Goal: Use online tool/utility: Utilize a website feature to perform a specific function

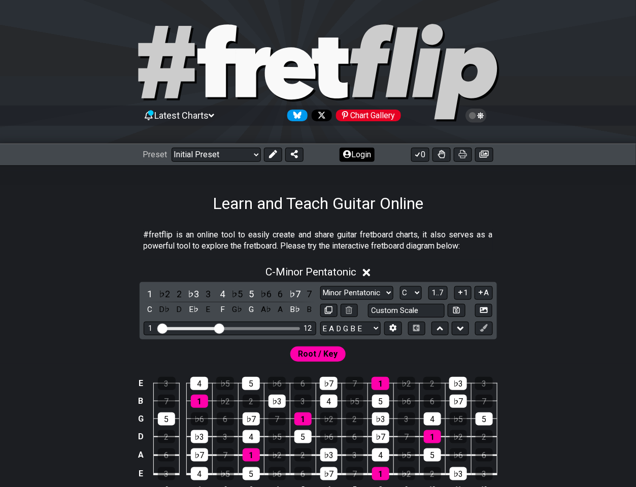
click at [366, 153] on button "Login" at bounding box center [356, 155] width 35 height 14
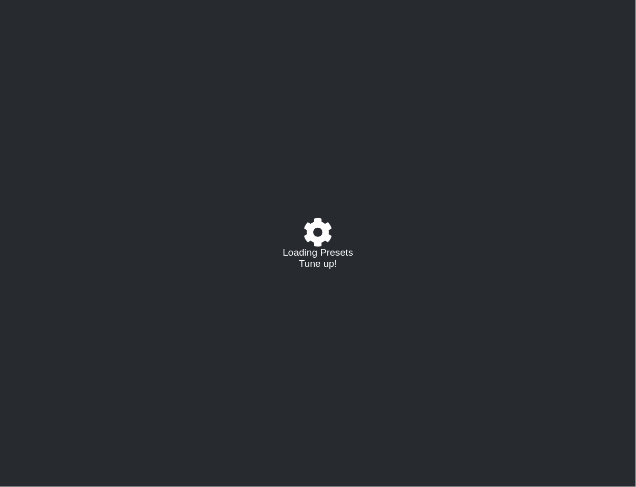
select select "C"
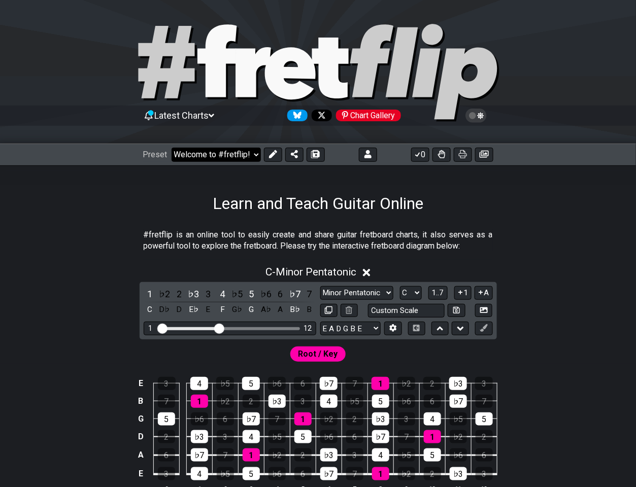
click at [242, 155] on select "Welcome to #fretflip! Initial Preset Custom Preset DAEAC#E FACGCE Origami Angel…" at bounding box center [216, 155] width 89 height 14
click at [172, 148] on select "Welcome to #fretflip! Initial Preset Custom Preset DAEAC#E FACGCE Origami Angel…" at bounding box center [216, 155] width 89 height 14
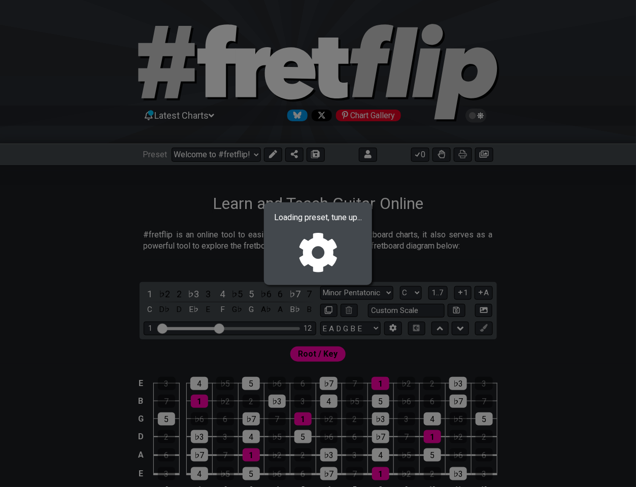
select select "/02Q436C4"
select select "Custom Scale"
select select "F A C G C E"
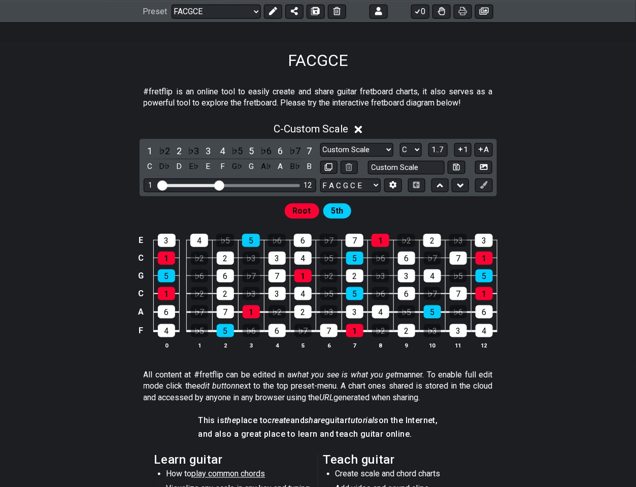
scroll to position [135, 0]
